Goal: Task Accomplishment & Management: Use online tool/utility

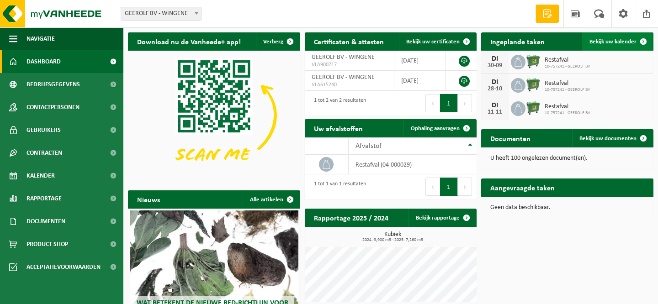
click at [628, 41] on span "Bekijk uw kalender" at bounding box center [612, 42] width 47 height 6
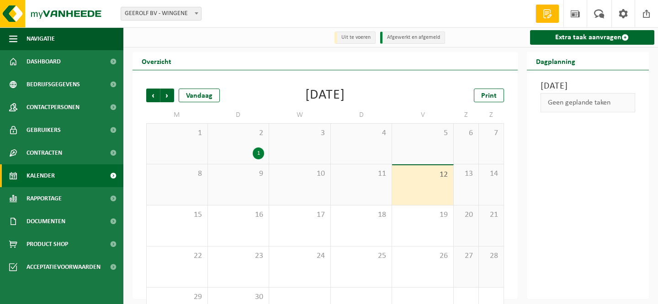
click at [254, 187] on div "9" at bounding box center [238, 184] width 61 height 41
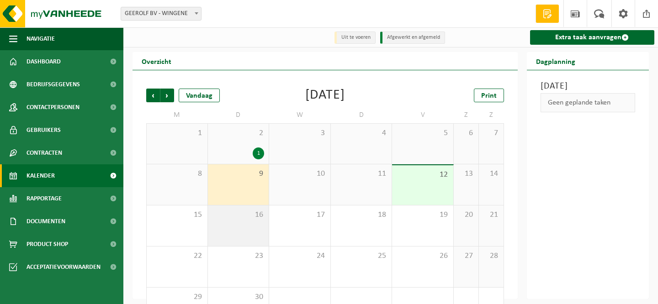
click at [260, 229] on div "16" at bounding box center [238, 226] width 61 height 41
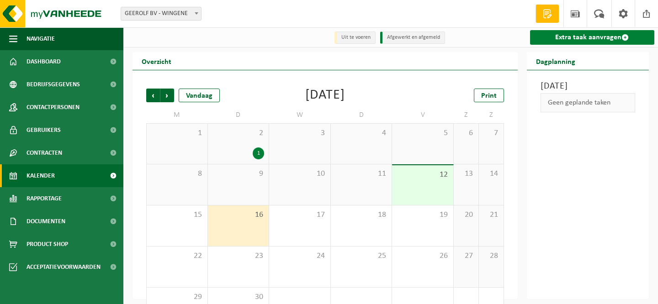
click at [573, 37] on link "Extra taak aanvragen" at bounding box center [592, 37] width 125 height 15
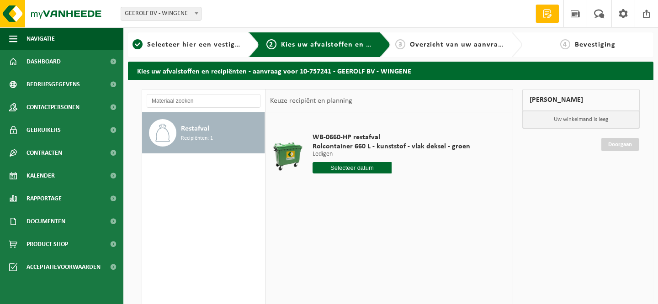
click at [350, 167] on input "text" at bounding box center [351, 167] width 79 height 11
click at [338, 249] on div "16" at bounding box center [337, 249] width 16 height 15
type input "Van 2025-09-16"
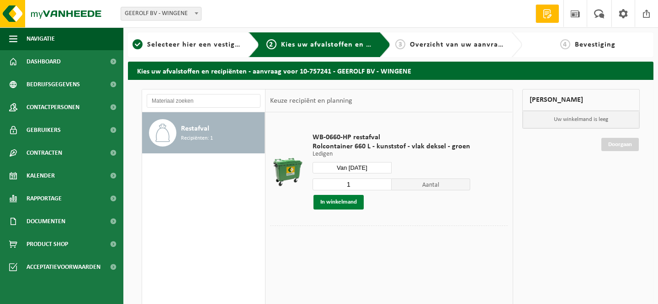
click at [341, 202] on button "In winkelmand" at bounding box center [338, 202] width 50 height 15
click at [341, 200] on button "In winkelmand" at bounding box center [338, 202] width 50 height 15
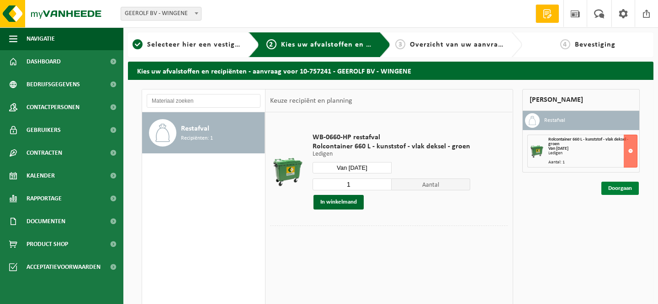
click at [622, 189] on link "Doorgaan" at bounding box center [619, 188] width 37 height 13
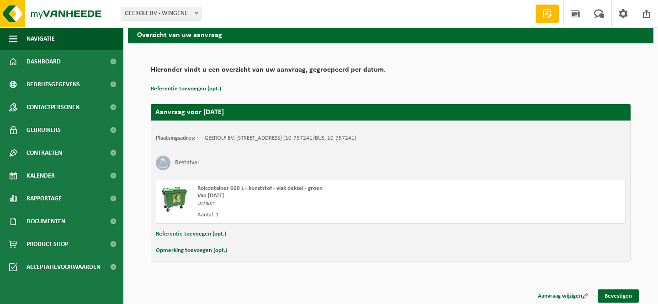
scroll to position [40, 0]
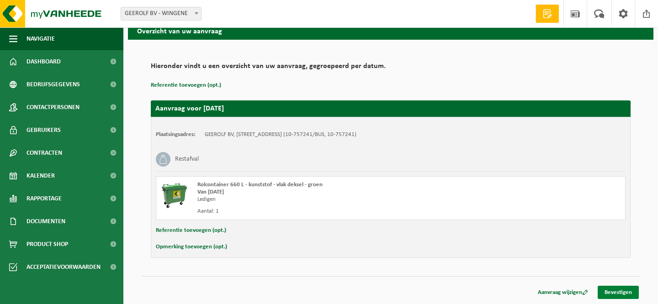
click at [621, 291] on link "Bevestigen" at bounding box center [618, 292] width 41 height 13
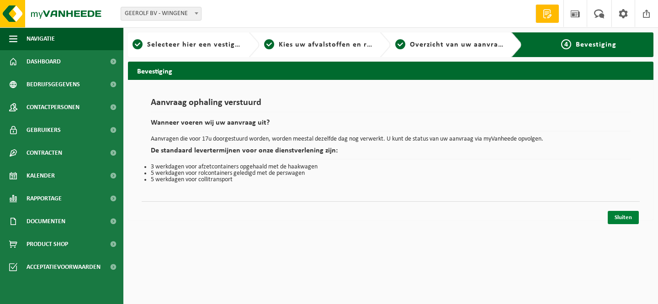
click at [628, 217] on link "Sluiten" at bounding box center [623, 217] width 31 height 13
